Goal: Transaction & Acquisition: Purchase product/service

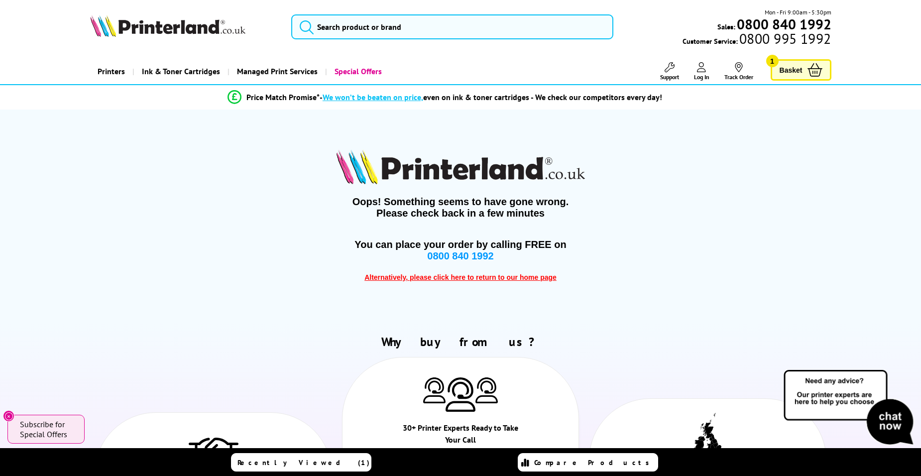
click at [791, 70] on span "Basket" at bounding box center [790, 69] width 23 height 13
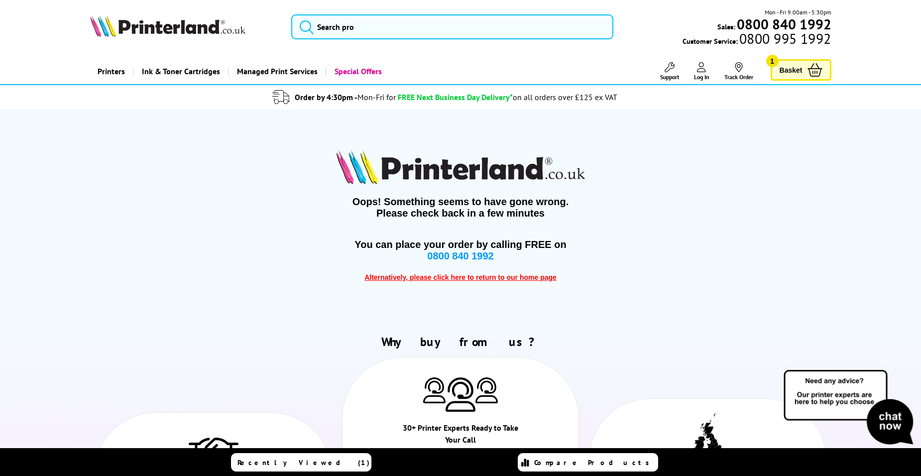
click at [793, 67] on span "Basket" at bounding box center [790, 69] width 23 height 13
click at [816, 75] on icon at bounding box center [814, 69] width 15 height 13
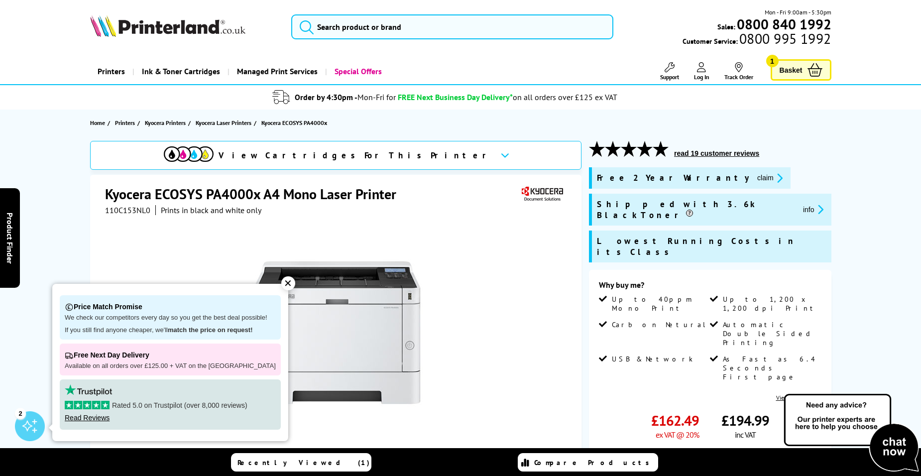
click at [821, 72] on icon at bounding box center [814, 69] width 15 height 13
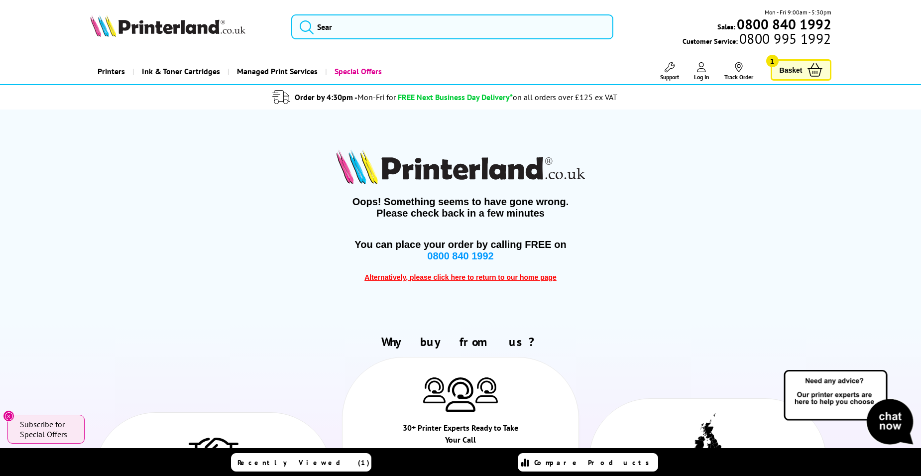
click at [537, 279] on span "Alternatively, please click here to return to our home page" at bounding box center [460, 277] width 192 height 8
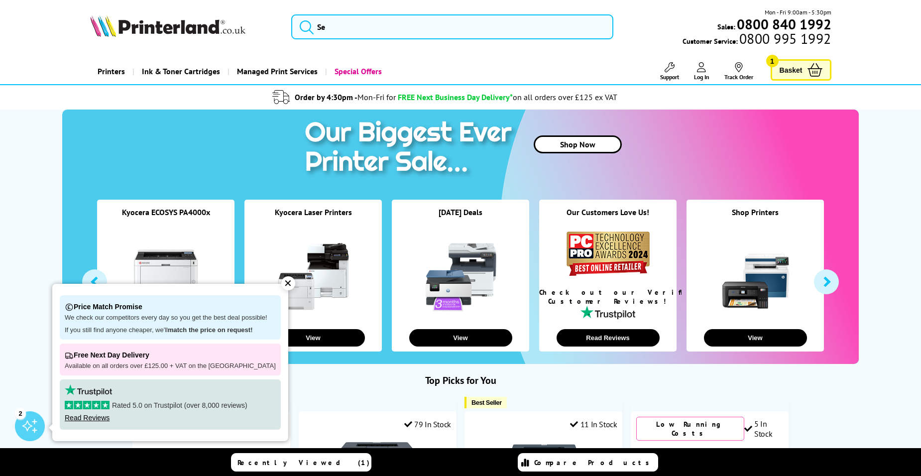
click at [807, 66] on icon at bounding box center [814, 69] width 15 height 13
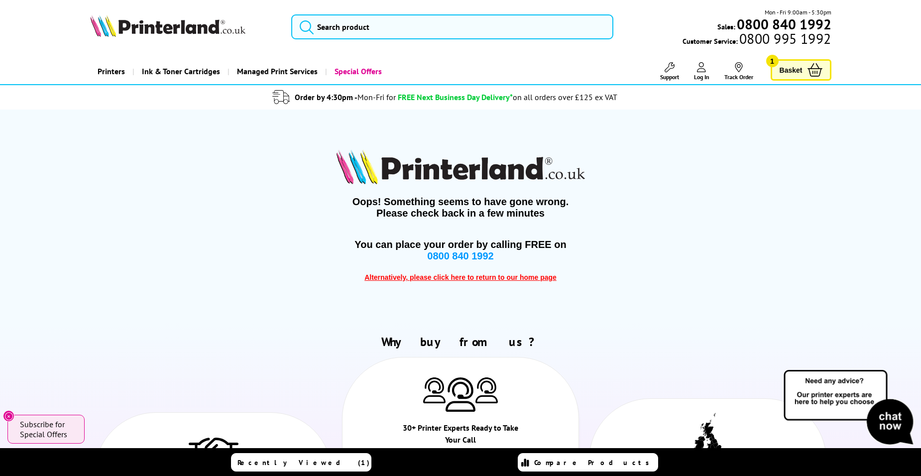
click at [696, 76] on span "Log In" at bounding box center [701, 76] width 15 height 7
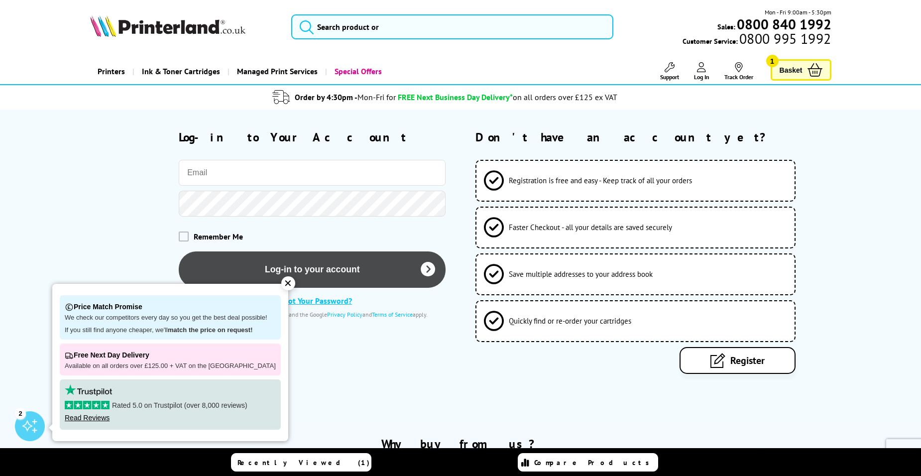
type input "[EMAIL_ADDRESS][DOMAIN_NAME]"
click at [333, 272] on button "Log-in to your account" at bounding box center [312, 269] width 267 height 36
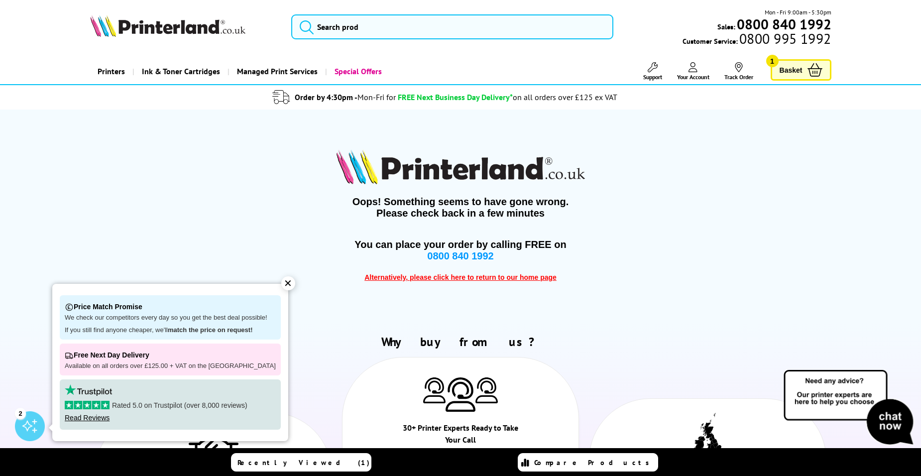
click at [807, 69] on icon at bounding box center [814, 69] width 15 height 13
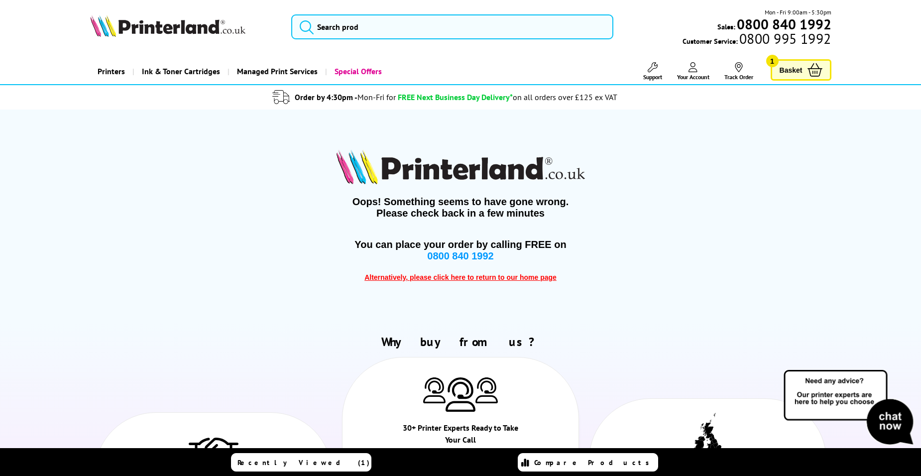
click at [807, 69] on icon at bounding box center [814, 69] width 15 height 13
